Goal: Task Accomplishment & Management: Use online tool/utility

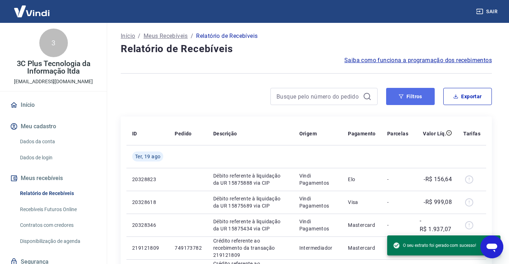
click at [400, 102] on button "Filtros" at bounding box center [410, 96] width 49 height 17
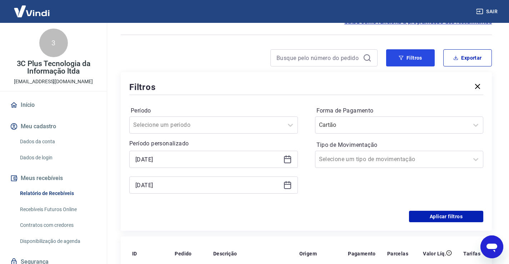
scroll to position [37, 0]
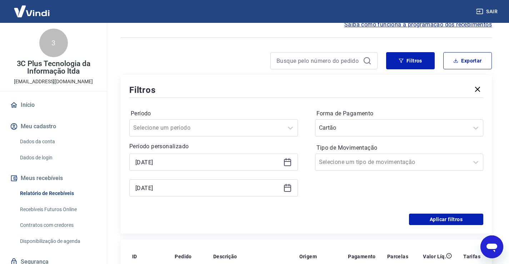
click at [169, 152] on div "Período personalizado [DATE] [DATE]" at bounding box center [213, 169] width 169 height 54
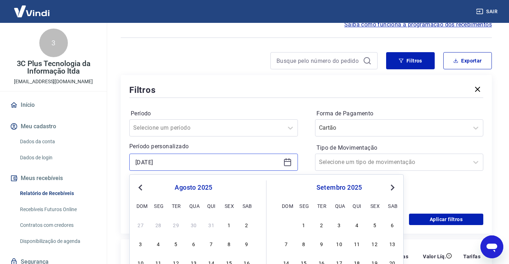
click at [173, 161] on input "[DATE]" at bounding box center [207, 162] width 145 height 11
click at [209, 142] on div "Período Selecione um período Período personalizado [DATE] Previous Month Next M…" at bounding box center [213, 156] width 169 height 97
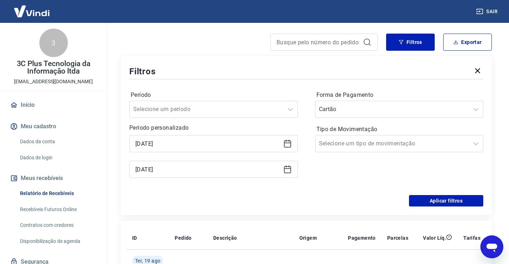
scroll to position [73, 0]
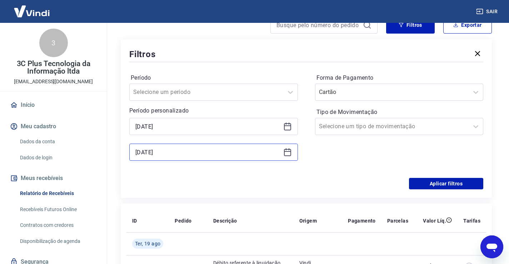
click at [191, 153] on input "[DATE]" at bounding box center [207, 152] width 145 height 11
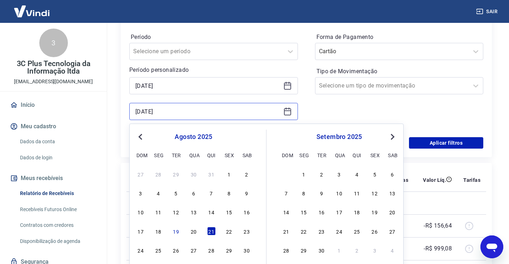
scroll to position [144, 0]
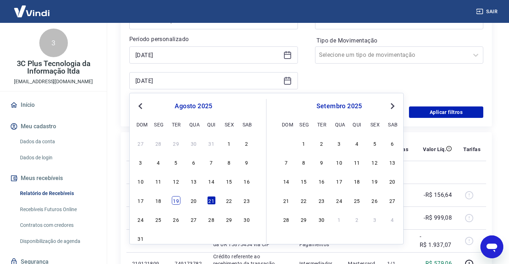
click at [176, 200] on div "19" at bounding box center [176, 200] width 9 height 9
type input "[DATE]"
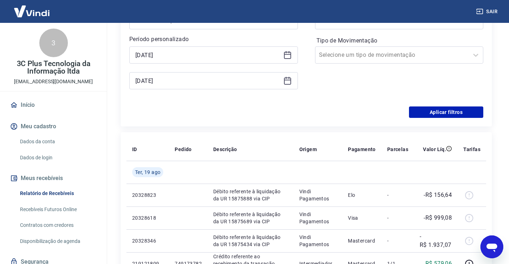
scroll to position [37, 0]
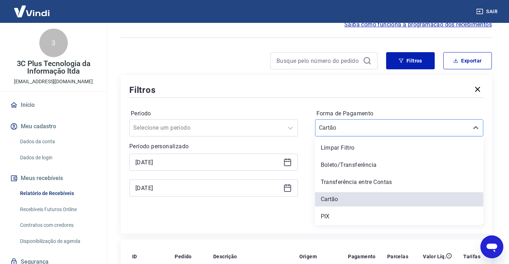
click at [331, 124] on input "Forma de Pagamento" at bounding box center [355, 128] width 72 height 9
drag, startPoint x: 336, startPoint y: 213, endPoint x: 336, endPoint y: 207, distance: 5.7
click at [336, 213] on div "PIX" at bounding box center [399, 216] width 169 height 14
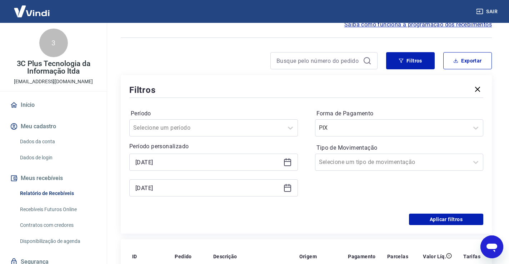
click at [321, 89] on div "Filtros" at bounding box center [306, 90] width 354 height 13
click at [454, 221] on button "Aplicar filtros" at bounding box center [446, 219] width 74 height 11
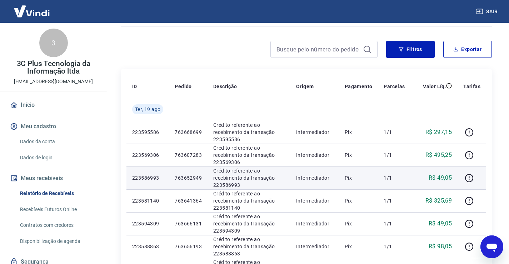
scroll to position [36, 0]
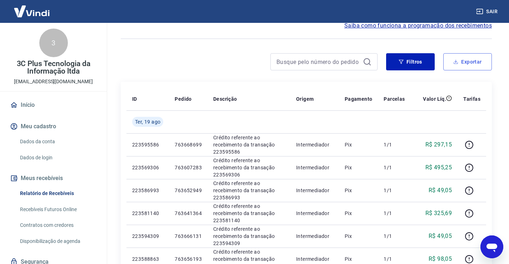
click at [470, 61] on button "Exportar" at bounding box center [468, 61] width 49 height 17
type input "[DATE]"
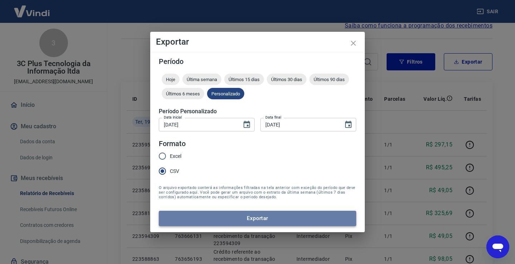
click at [201, 216] on button "Exportar" at bounding box center [257, 218] width 197 height 15
